Goal: Task Accomplishment & Management: Use online tool/utility

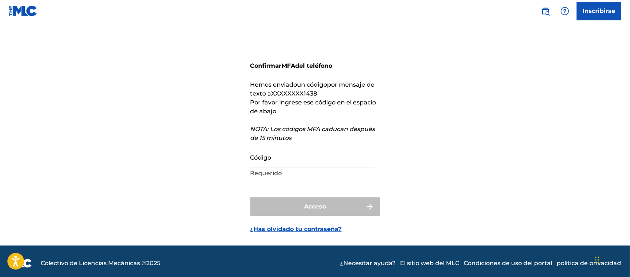
click at [338, 185] on form "Confirmar MFA del teléfono Hemos enviado un código por mensaje de texto a XXXXX…" at bounding box center [315, 138] width 130 height 215
click at [313, 153] on input "Código" at bounding box center [312, 156] width 125 height 21
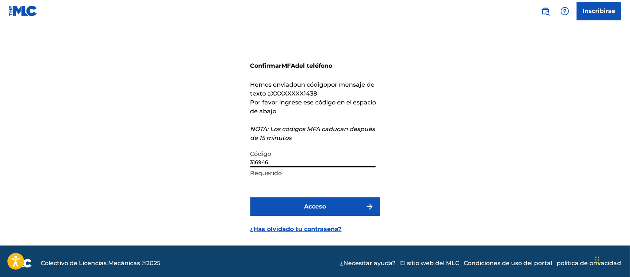
type input "316946"
click at [319, 213] on button "Acceso" at bounding box center [315, 206] width 130 height 19
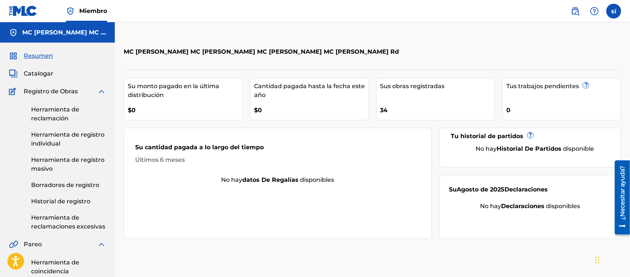
click at [187, 168] on div "Su cantidad pagada a lo largo del tiempo Últimos 6 meses" at bounding box center [278, 154] width 308 height 44
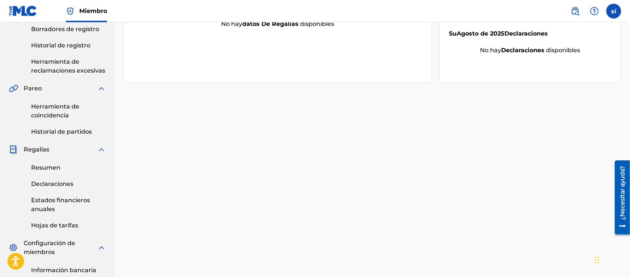
scroll to position [156, 0]
click at [56, 185] on font "Declaraciones" at bounding box center [52, 183] width 42 height 7
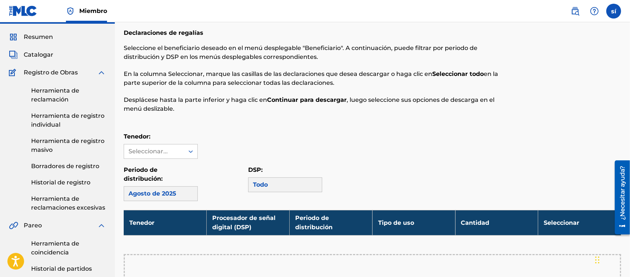
scroll to position [19, 0]
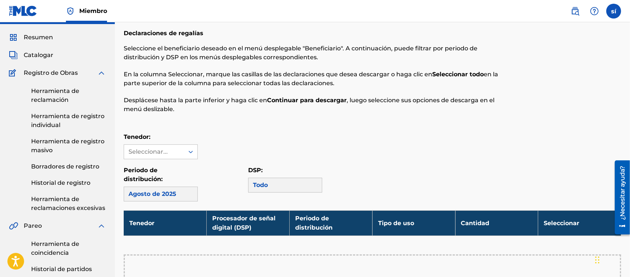
click at [66, 116] on font "Herramienta de registro individual" at bounding box center [67, 121] width 73 height 16
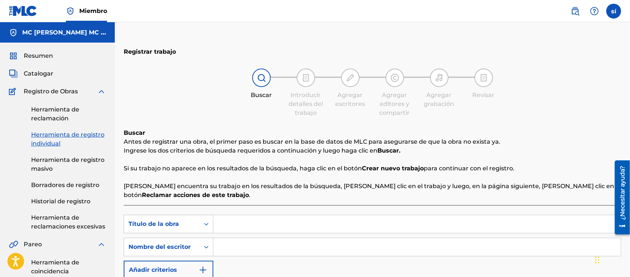
click at [67, 200] on font "Historial de registro" at bounding box center [60, 201] width 59 height 7
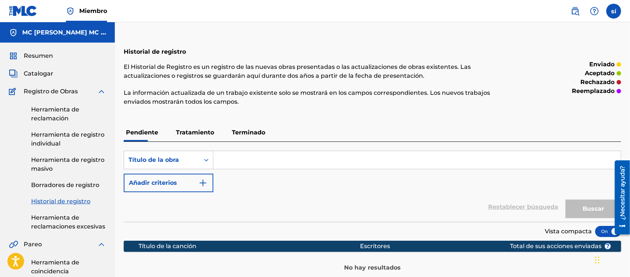
click at [59, 223] on link "Herramienta de reclamaciones excesivas" at bounding box center [68, 222] width 75 height 18
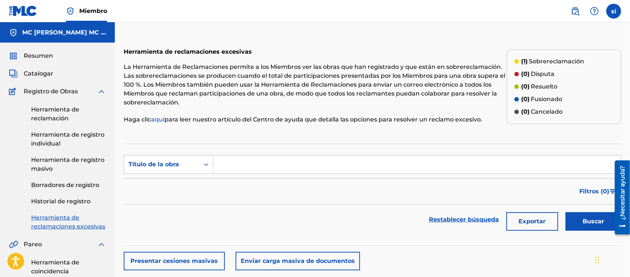
click at [49, 54] on font "Resumen" at bounding box center [38, 55] width 29 height 7
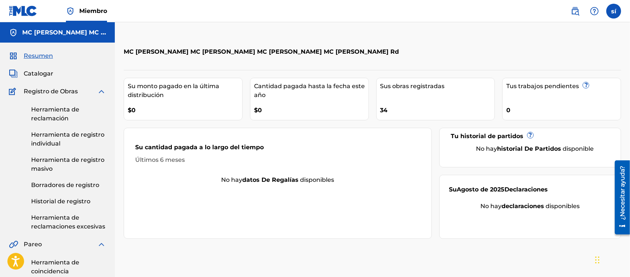
click at [614, 10] on label at bounding box center [614, 11] width 15 height 15
click at [614, 11] on input "sí [PERSON_NAME] [EMAIL_ADDRESS][DOMAIN_NAME] Preferencias de notificación Perf…" at bounding box center [614, 11] width 0 height 0
click at [403, 63] on div "MC [PERSON_NAME] MC [PERSON_NAME] MC [PERSON_NAME] MC [PERSON_NAME] Rd [PERSON_…" at bounding box center [373, 140] width 498 height 198
click at [430, 93] on div "Sus obras registradas 34" at bounding box center [435, 99] width 119 height 43
drag, startPoint x: 432, startPoint y: 93, endPoint x: 302, endPoint y: 119, distance: 132.5
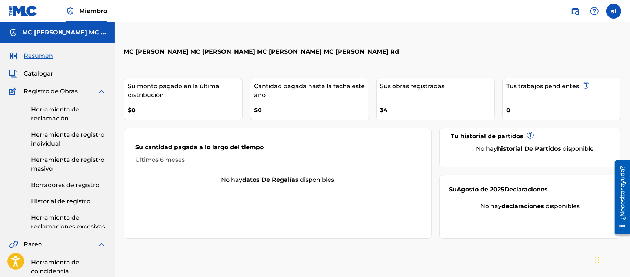
click at [302, 119] on div "Cantidad pagada hasta la fecha este año $0" at bounding box center [309, 99] width 119 height 43
click at [37, 72] on font "Catalogar" at bounding box center [39, 73] width 30 height 7
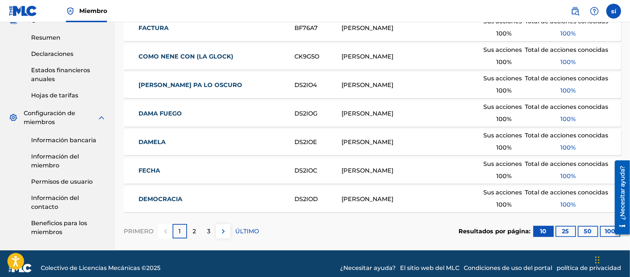
scroll to position [288, 0]
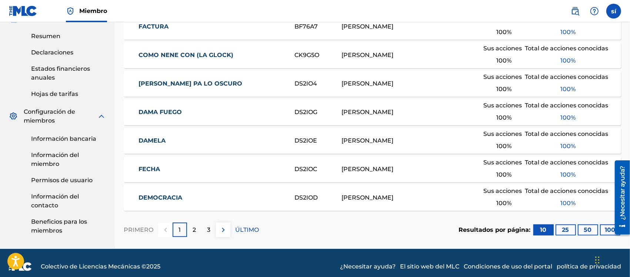
click at [219, 227] on img at bounding box center [223, 230] width 9 height 9
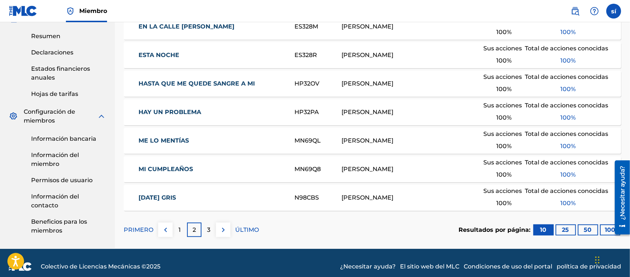
scroll to position [295, 0]
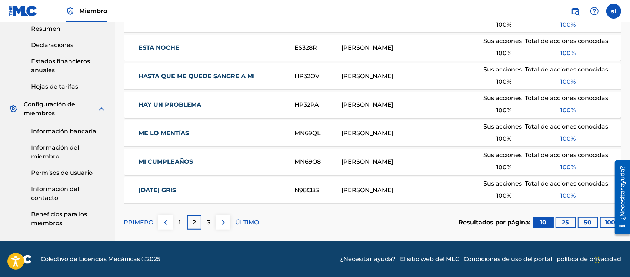
click at [222, 222] on img at bounding box center [223, 222] width 9 height 9
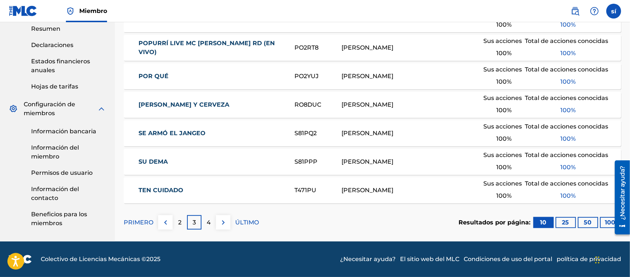
click at [222, 222] on img at bounding box center [223, 222] width 9 height 9
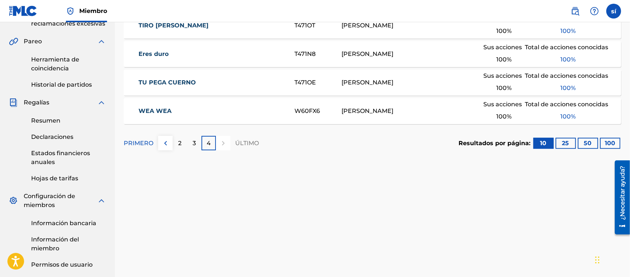
scroll to position [203, 0]
click at [163, 140] on img at bounding box center [165, 143] width 9 height 9
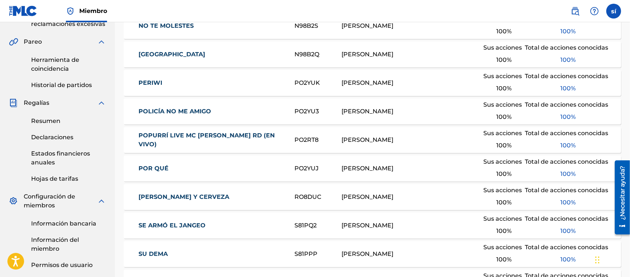
scroll to position [0, 0]
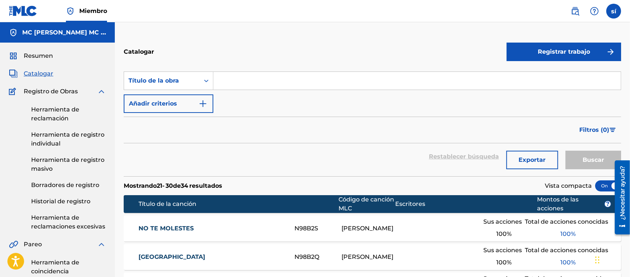
click at [383, 225] on div "[PERSON_NAME]" at bounding box center [413, 228] width 142 height 9
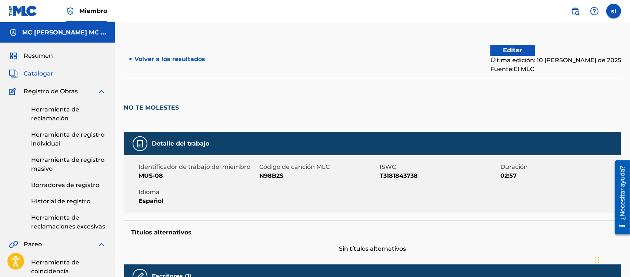
click at [61, 219] on font "Herramienta de reclamaciones excesivas" at bounding box center [68, 222] width 74 height 16
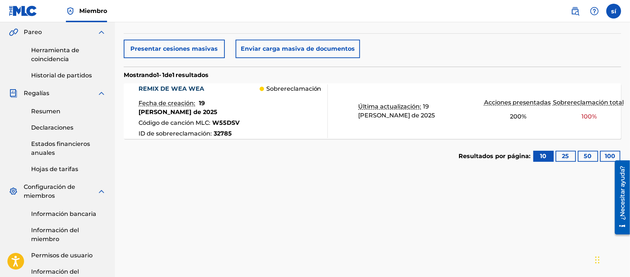
scroll to position [213, 0]
click at [277, 116] on div "Sobrereclamación" at bounding box center [294, 111] width 68 height 54
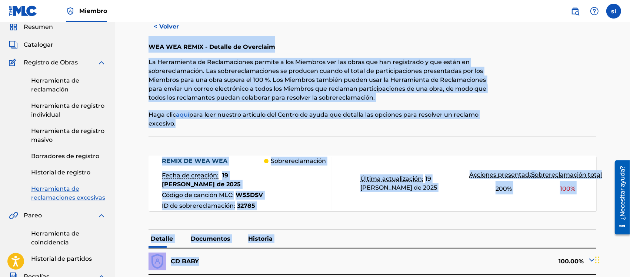
scroll to position [297, 0]
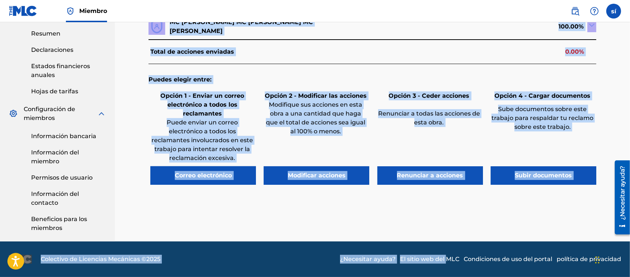
drag, startPoint x: 146, startPoint y: 71, endPoint x: 448, endPoint y: 284, distance: 369.6
copy div "LOR IPS DOLOR - Sitamet co Adipiscin El Seddoeiusmo te Incididuntutl etdolor m …"
